Goal: Learn about a topic

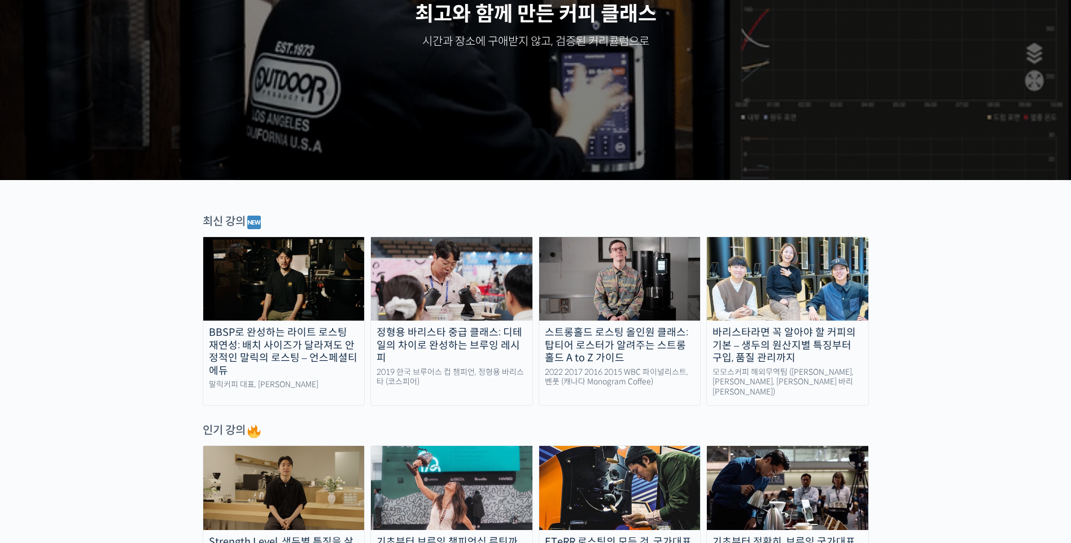
scroll to position [395, 0]
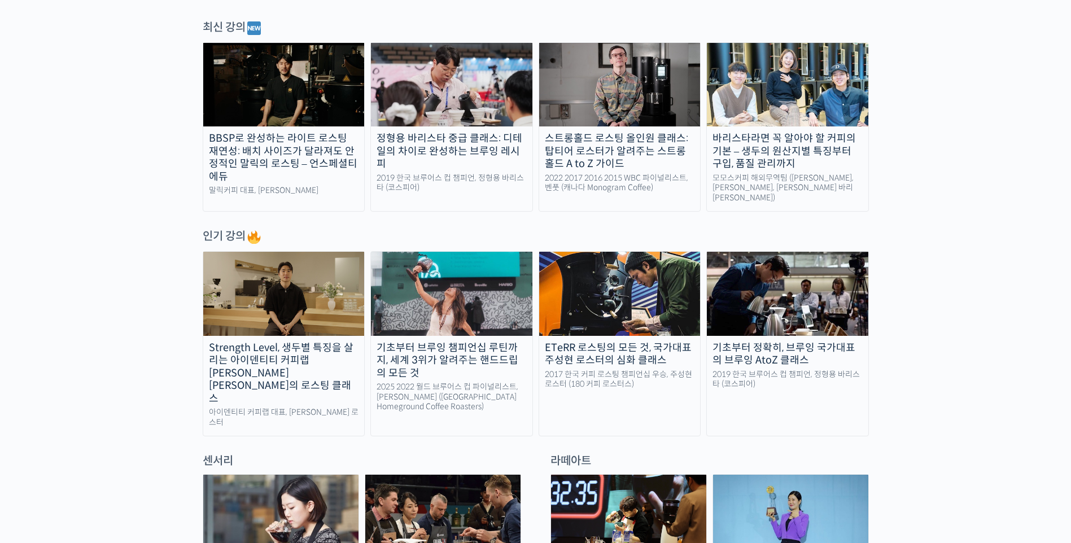
click at [784, 99] on img at bounding box center [787, 85] width 161 height 84
